Goal: Entertainment & Leisure: Consume media (video, audio)

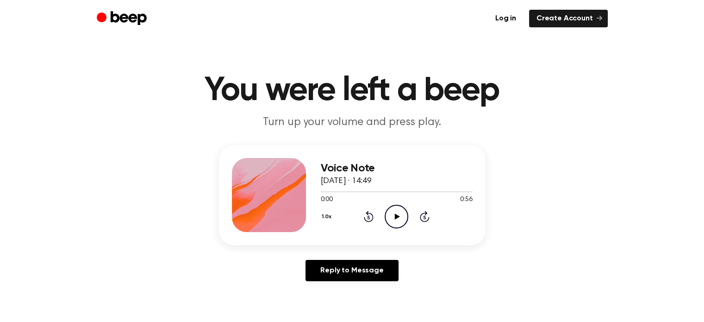
click at [396, 209] on icon "Play Audio" at bounding box center [397, 217] width 24 height 24
click at [391, 207] on icon "Play Audio" at bounding box center [397, 217] width 24 height 24
click at [323, 190] on div at bounding box center [397, 190] width 152 height 7
click at [390, 209] on icon "Play Audio" at bounding box center [397, 217] width 24 height 24
click at [395, 215] on icon at bounding box center [396, 216] width 4 height 6
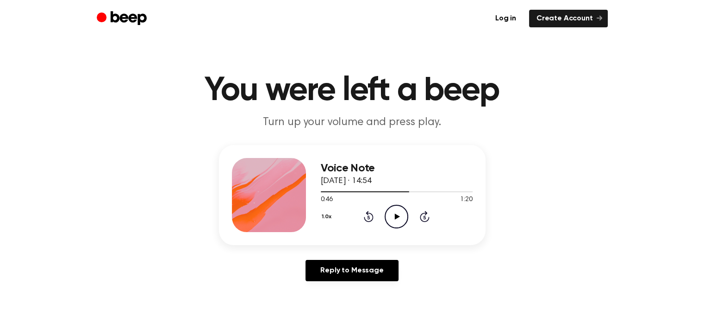
click at [399, 214] on icon "Play Audio" at bounding box center [397, 217] width 24 height 24
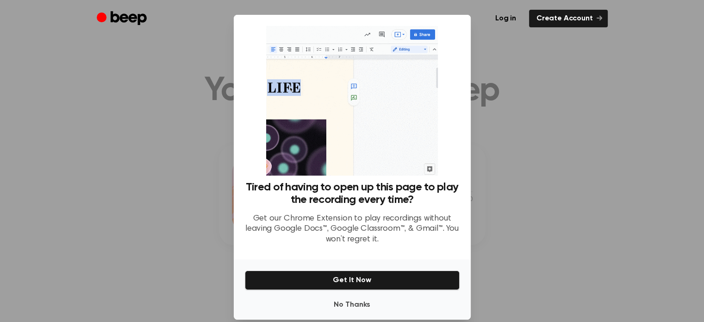
click at [350, 219] on p "Get our Chrome Extension to play recordings without leaving Google Docs™, Googl…" at bounding box center [352, 228] width 215 height 31
click at [346, 298] on button "No Thanks" at bounding box center [352, 304] width 215 height 19
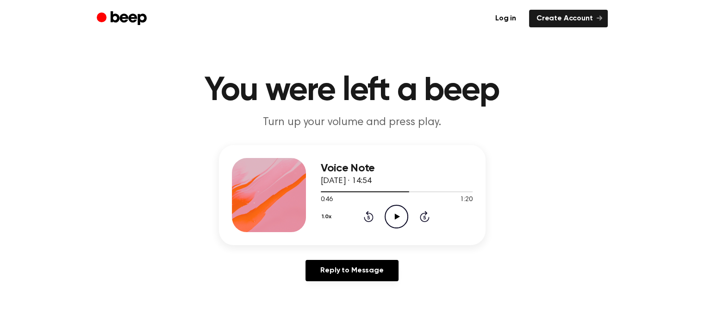
click at [397, 213] on icon "Play Audio" at bounding box center [397, 217] width 24 height 24
click at [397, 213] on icon "Pause Audio" at bounding box center [397, 217] width 24 height 24
